Goal: Navigation & Orientation: Find specific page/section

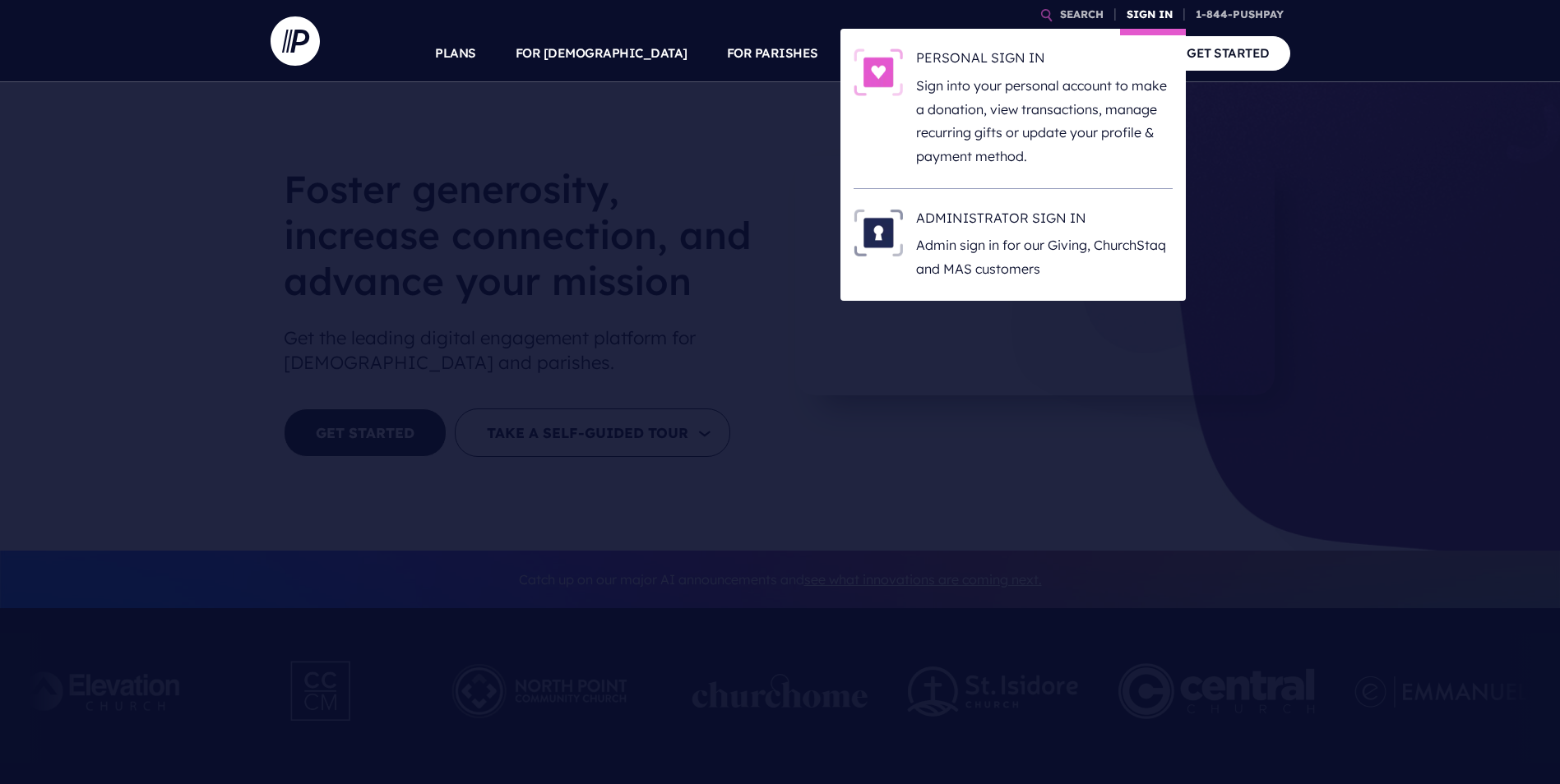
click at [1136, 11] on link "SIGN IN" at bounding box center [1150, 14] width 60 height 28
click at [1001, 247] on p "Admin sign in for our Giving, ChurchStaq and MAS customers" at bounding box center [1044, 257] width 257 height 48
click at [1159, 16] on link "SIGN IN" at bounding box center [1150, 14] width 60 height 28
click at [994, 231] on h6 "ADMINISTRATOR SIGN IN" at bounding box center [1044, 221] width 257 height 24
